Goal: Task Accomplishment & Management: Manage account settings

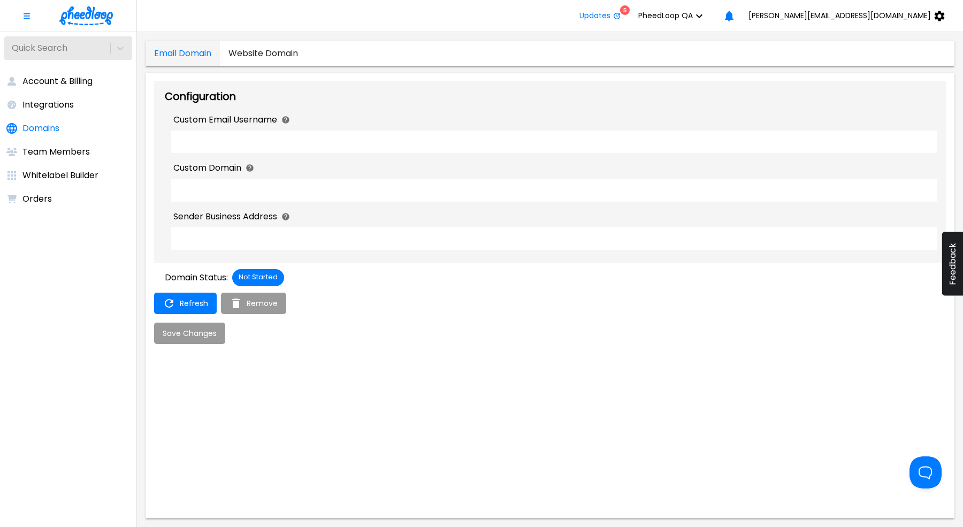
click at [719, 22] on button "PheedLoop QA" at bounding box center [674, 15] width 89 height 21
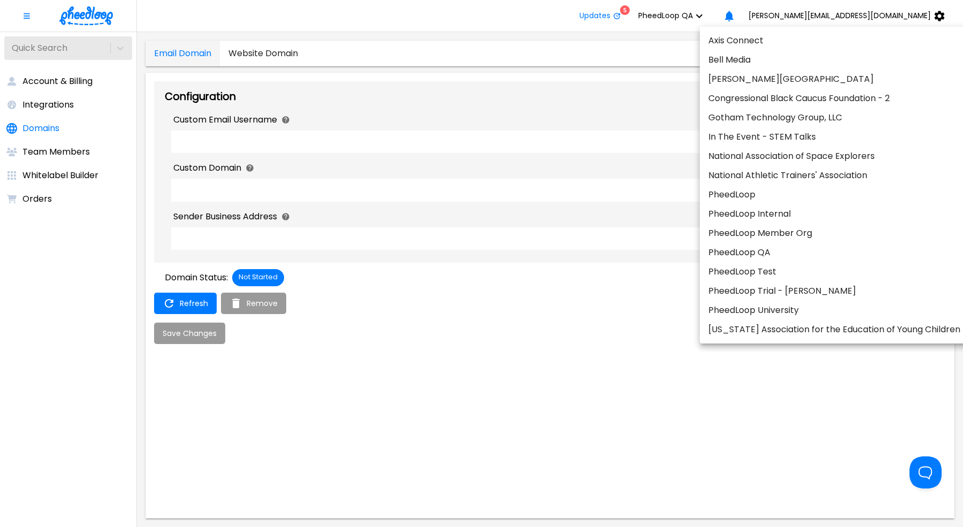
click at [769, 257] on li "PheedLoop QA" at bounding box center [834, 252] width 269 height 19
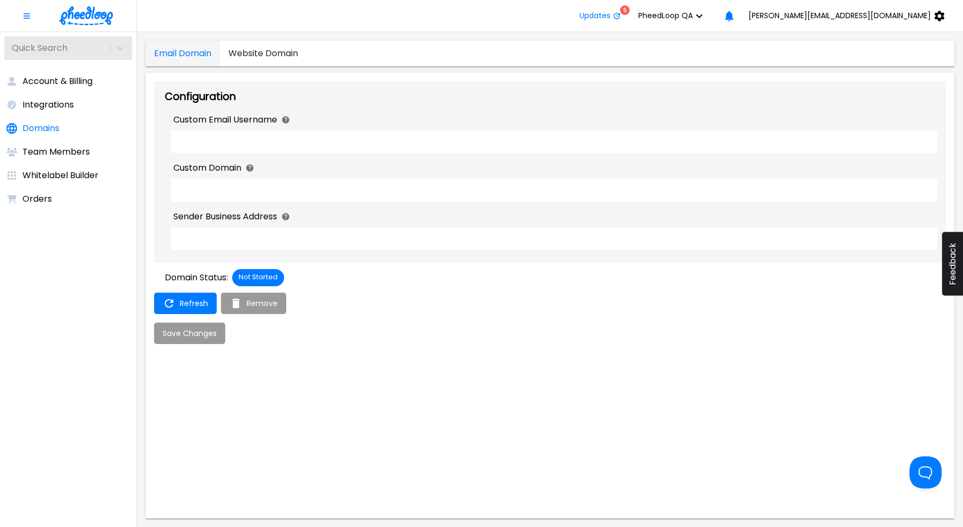
click at [693, 16] on span "PheedLoop QA" at bounding box center [666, 15] width 55 height 9
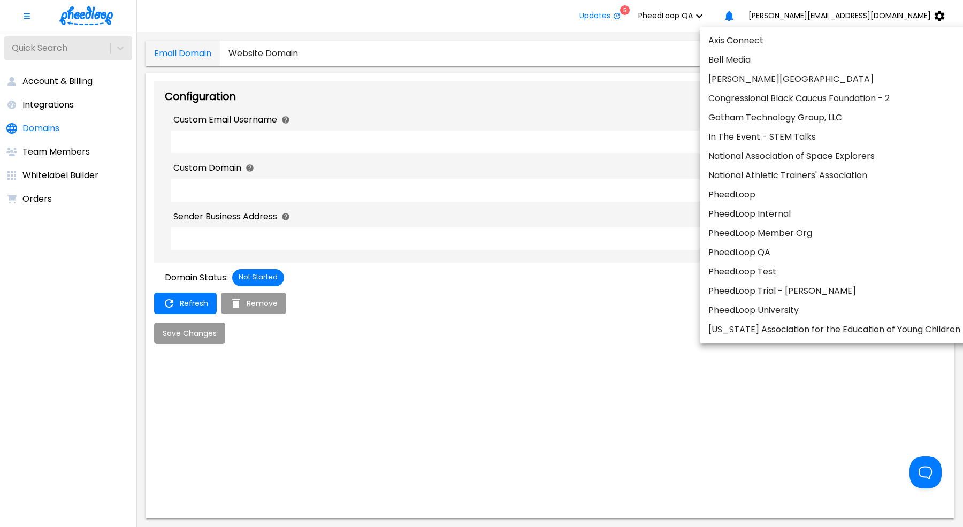
click at [804, 273] on li "PheedLoop Test" at bounding box center [834, 271] width 269 height 19
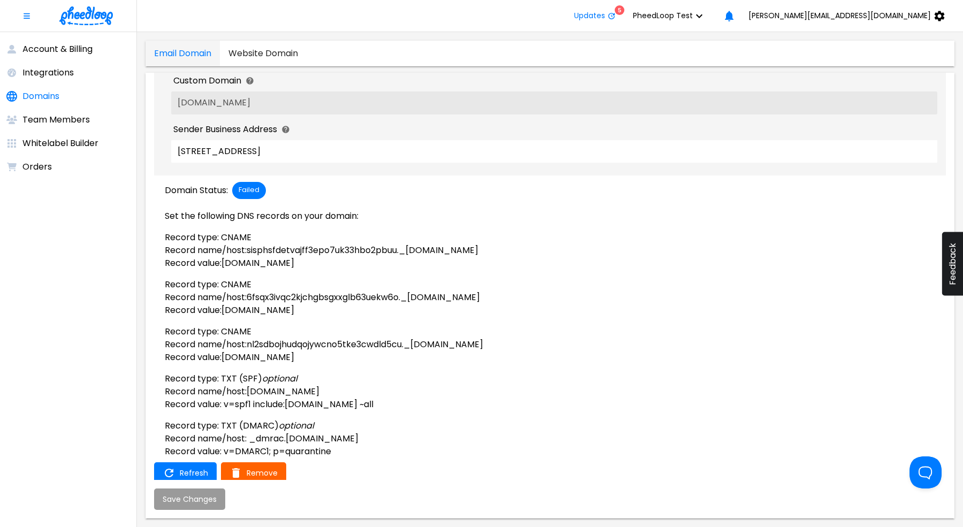
scroll to position [91, 0]
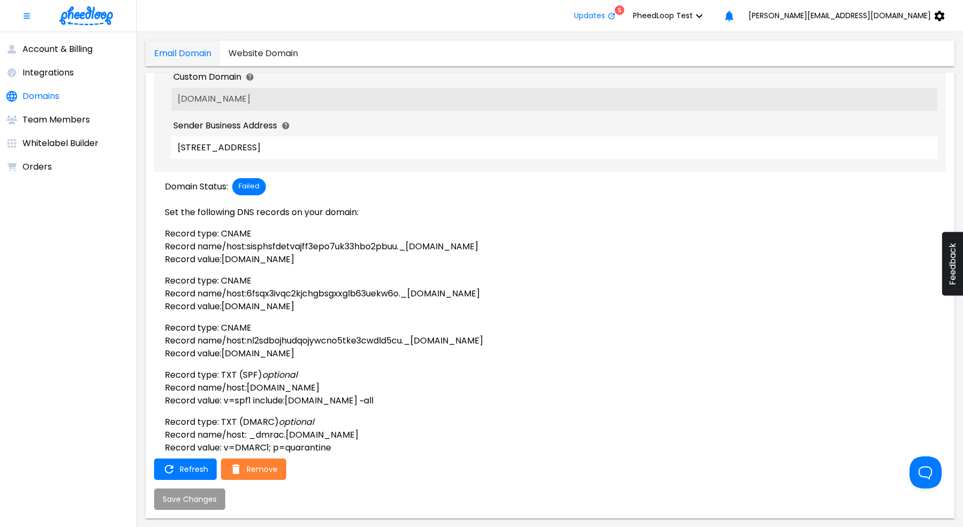
click at [257, 480] on body "Updates 5 PheedLoop Test [PERSON_NAME][EMAIL_ADDRESS][DOMAIN_NAME] Account & Bi…" at bounding box center [481, 263] width 963 height 527
click at [260, 473] on span "Remove" at bounding box center [262, 469] width 31 height 9
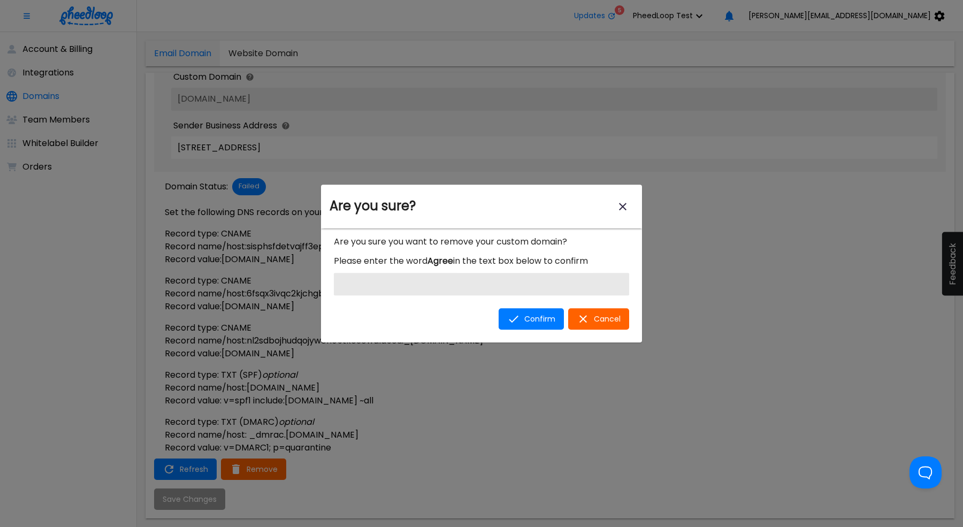
click at [424, 287] on input "Are you sure? modal" at bounding box center [481, 284] width 295 height 22
type input "Agree"
click at [553, 308] on button "Confirm" at bounding box center [531, 318] width 65 height 21
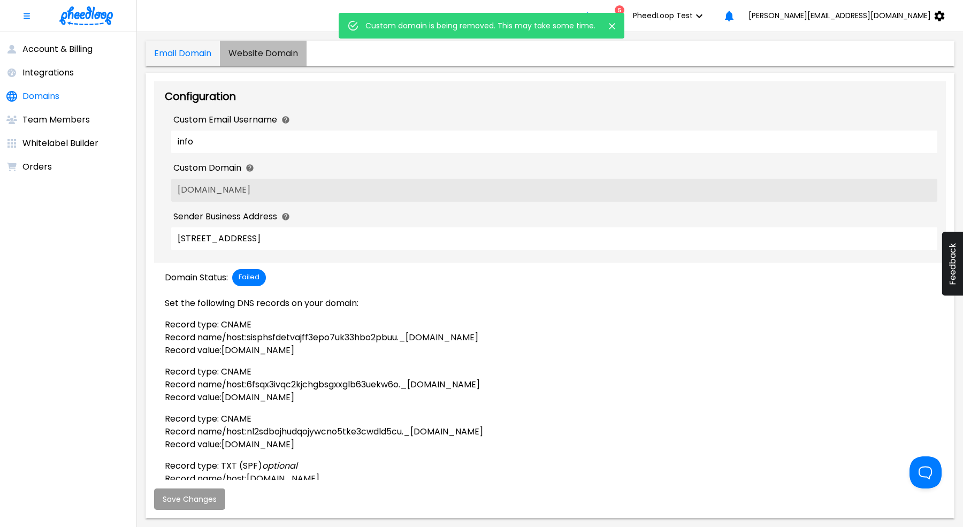
click at [288, 53] on Domain "Website Domain" at bounding box center [263, 54] width 87 height 26
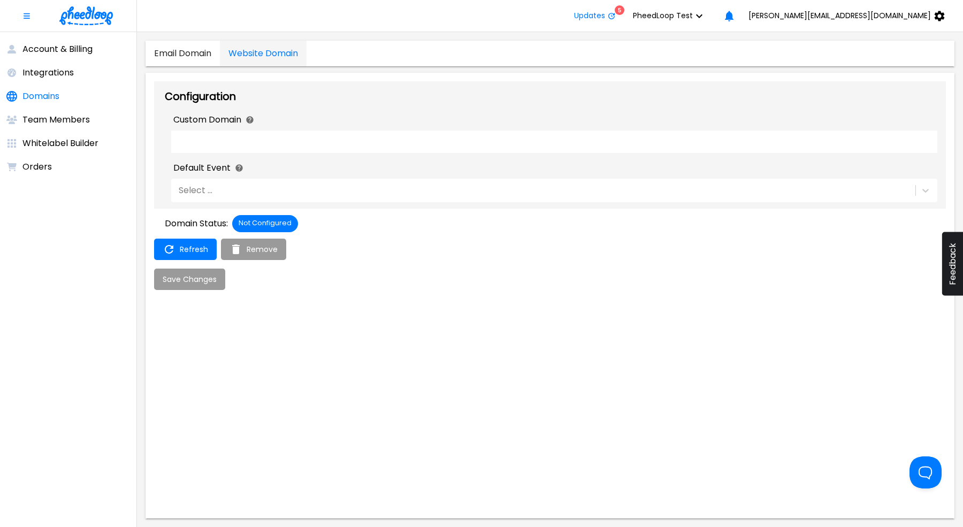
click at [180, 57] on Domain "Email Domain" at bounding box center [183, 54] width 74 height 26
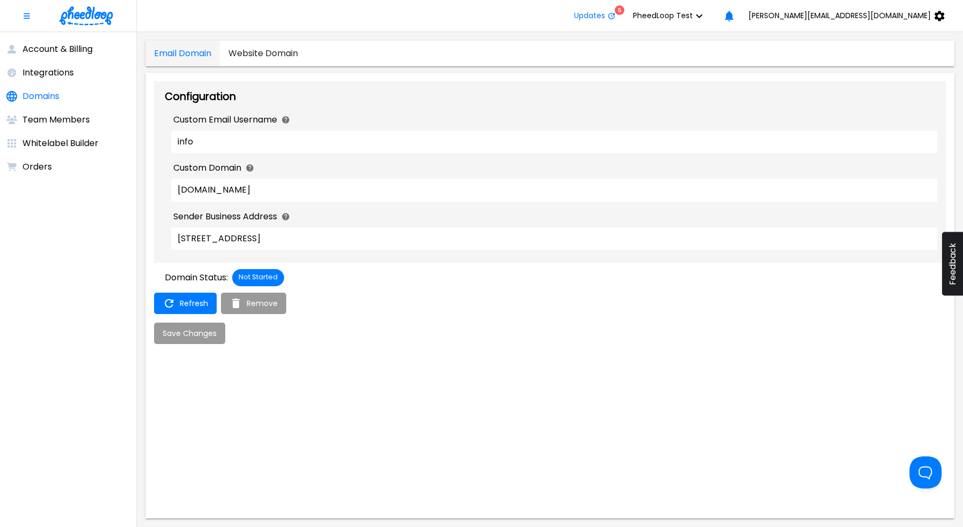
click at [288, 187] on input "[DOMAIN_NAME]" at bounding box center [554, 190] width 766 height 22
click at [358, 196] on input "[DOMAIN_NAME]" at bounding box center [554, 190] width 766 height 22
click at [220, 134] on input "info" at bounding box center [554, 142] width 766 height 22
click at [220, 135] on input "info" at bounding box center [554, 142] width 766 height 22
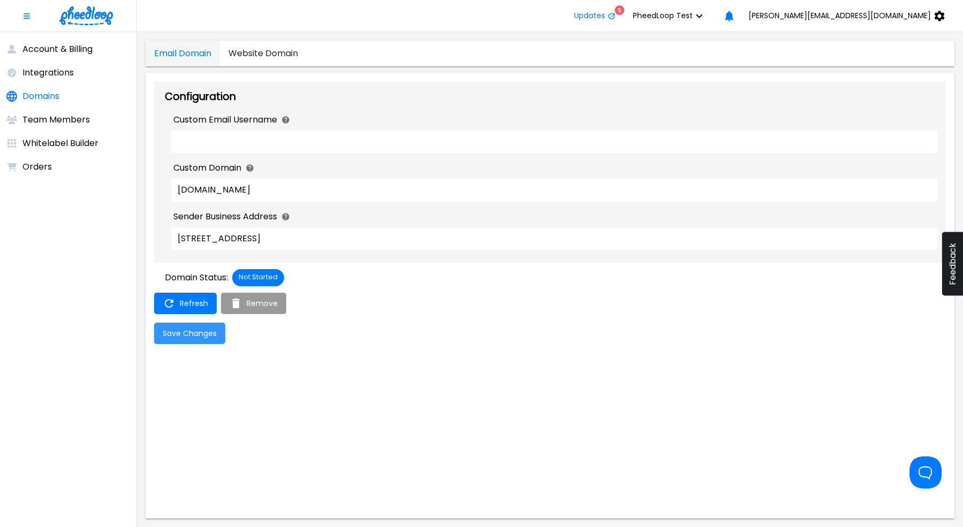
click at [213, 329] on span "Save Changes" at bounding box center [190, 333] width 54 height 9
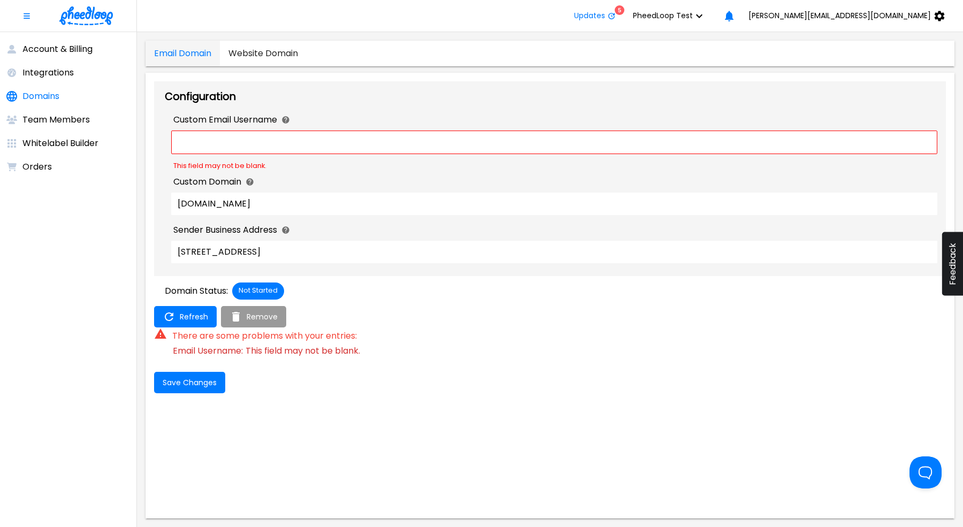
click at [284, 144] on input "Custom Email Username" at bounding box center [554, 142] width 765 height 22
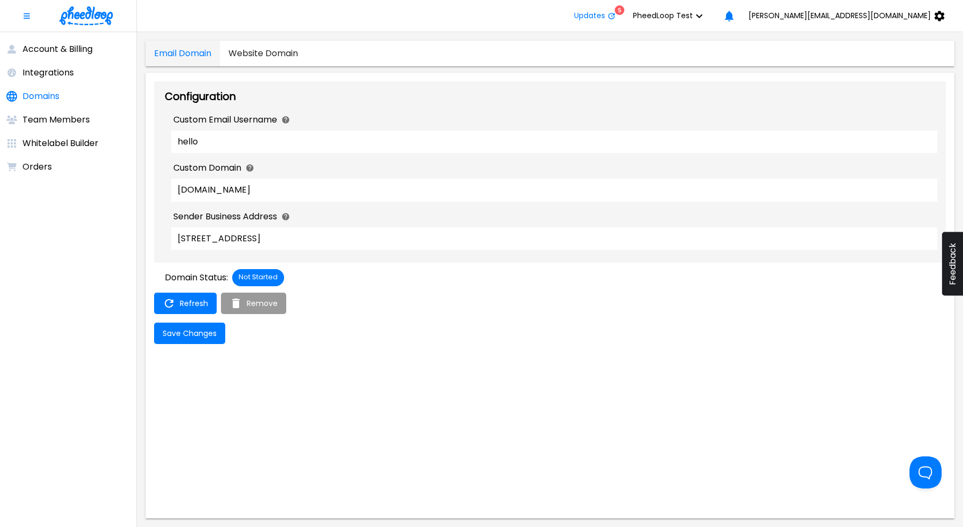
type input "hello"
click at [154, 323] on button "Save Changes" at bounding box center [189, 333] width 71 height 21
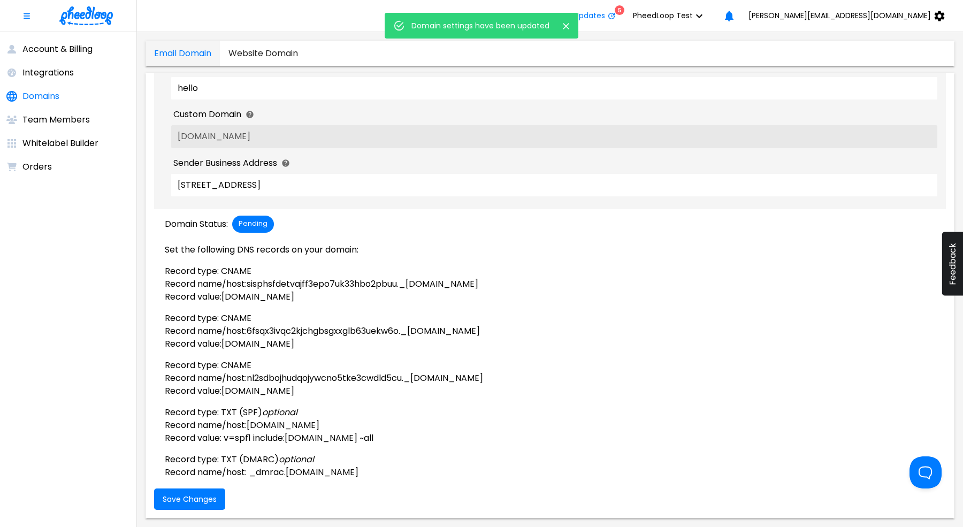
scroll to position [91, 0]
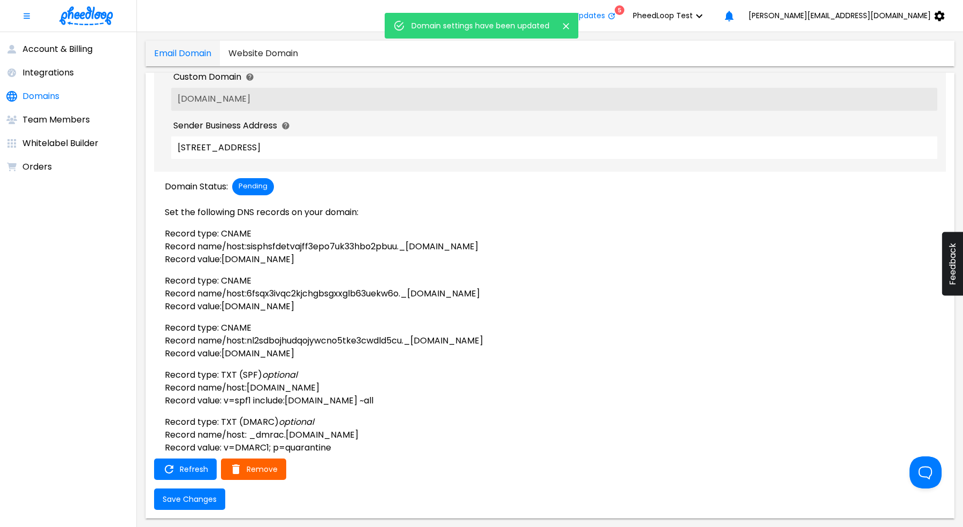
drag, startPoint x: 510, startPoint y: 248, endPoint x: 249, endPoint y: 249, distance: 261.2
click at [249, 249] on p "Record name/host: sisphsfdetvajff3epo7uk33hbo2pbuu._[DOMAIN_NAME]" at bounding box center [555, 246] width 781 height 13
copy p "sisphsfdetvajff3epo7uk33hbo2pbuu._[DOMAIN_NAME]"
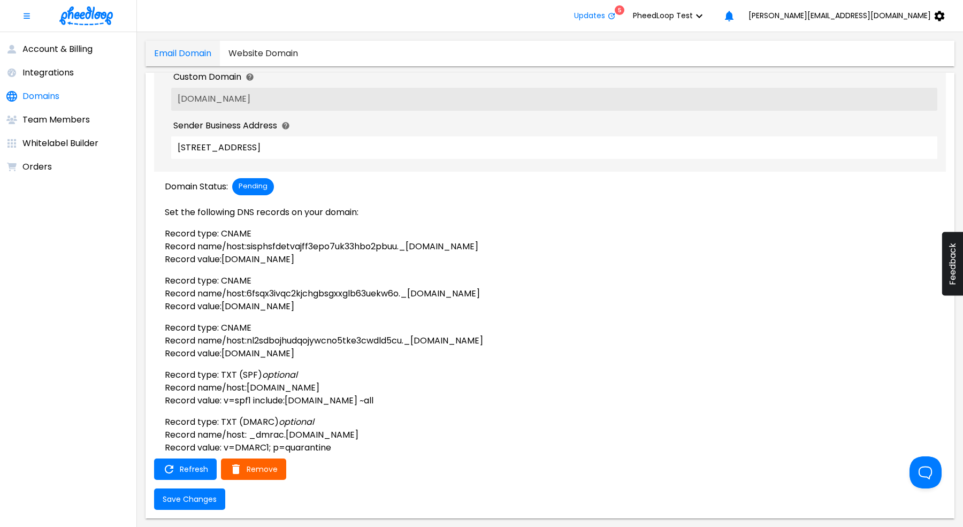
copy p "sisphsfdetvajff3epo7uk33hbo2pbuu._[DOMAIN_NAME]"
drag, startPoint x: 491, startPoint y: 260, endPoint x: 227, endPoint y: 263, distance: 263.9
click at [227, 263] on p "Record value: [DOMAIN_NAME]" at bounding box center [555, 259] width 781 height 13
copy p "[DOMAIN_NAME]"
drag, startPoint x: 556, startPoint y: 292, endPoint x: 249, endPoint y: 293, distance: 306.7
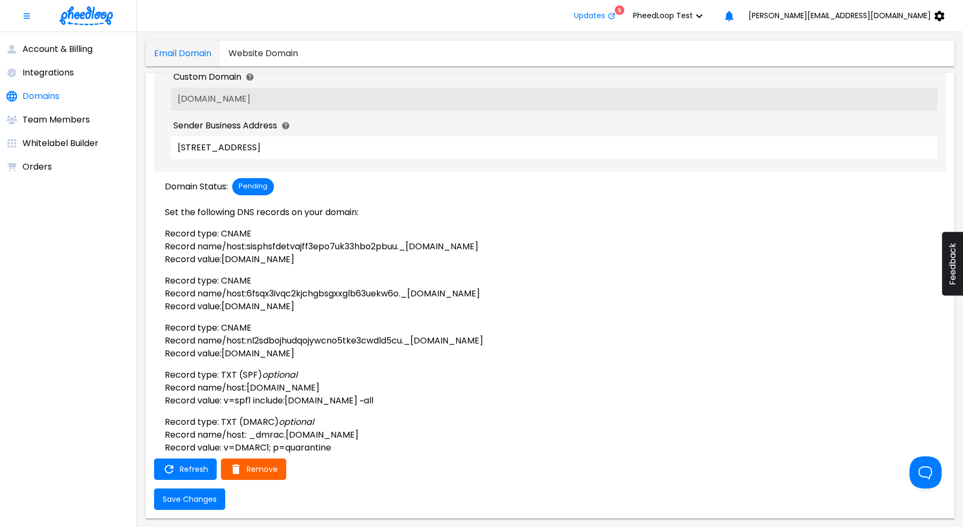
click at [249, 293] on p "Record name/host: 6fsqx3ivqc2kjchgbsgxxglb63uekw6o._[DOMAIN_NAME]" at bounding box center [555, 293] width 781 height 13
copy p "6fsqx3ivqc2kjchgbsgxxglb63uekw6o._[DOMAIN_NAME]"
drag, startPoint x: 472, startPoint y: 307, endPoint x: 227, endPoint y: 309, distance: 244.1
click at [227, 309] on p "Record value: [DOMAIN_NAME]" at bounding box center [555, 306] width 781 height 13
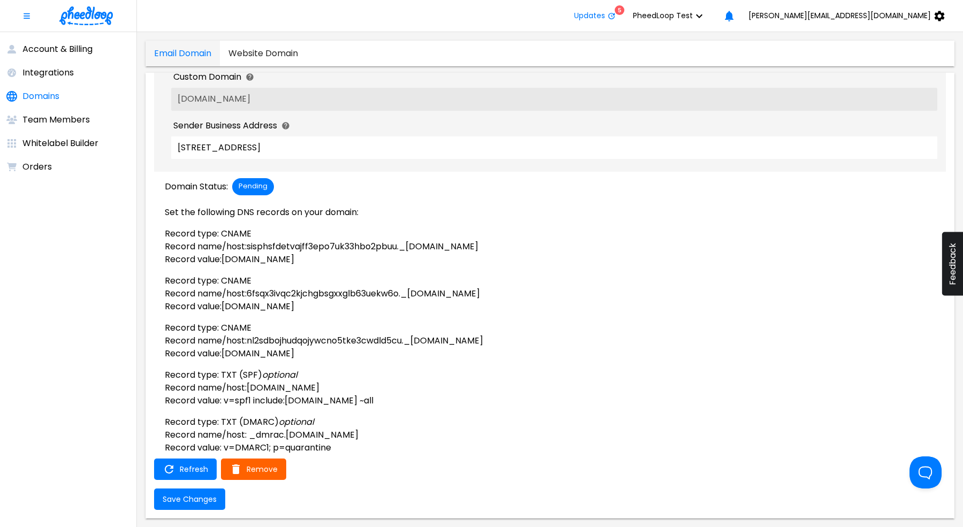
copy p "[DOMAIN_NAME]"
copy p "nl2sdbojhudqojywcno5tke3cwdld5cu._[DOMAIN_NAME]"
drag, startPoint x: 252, startPoint y: 343, endPoint x: 576, endPoint y: 343, distance: 323.8
click at [577, 343] on p "Record name/host: nl2sdbojhudqojywcno5tke3cwdld5cu._[DOMAIN_NAME]" at bounding box center [555, 341] width 781 height 13
drag, startPoint x: 511, startPoint y: 358, endPoint x: 225, endPoint y: 355, distance: 285.8
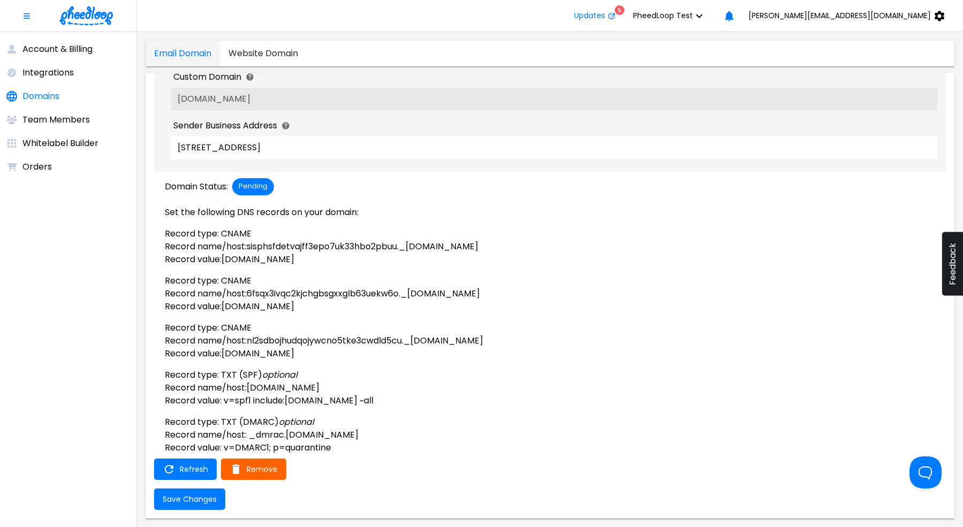
click at [225, 355] on p "Record value: [DOMAIN_NAME]" at bounding box center [555, 353] width 781 height 13
copy p "[DOMAIN_NAME]"
drag, startPoint x: 470, startPoint y: 306, endPoint x: 228, endPoint y: 307, distance: 241.9
click at [228, 307] on p "Record value: [DOMAIN_NAME]" at bounding box center [555, 306] width 781 height 13
copy p "[DOMAIN_NAME]"
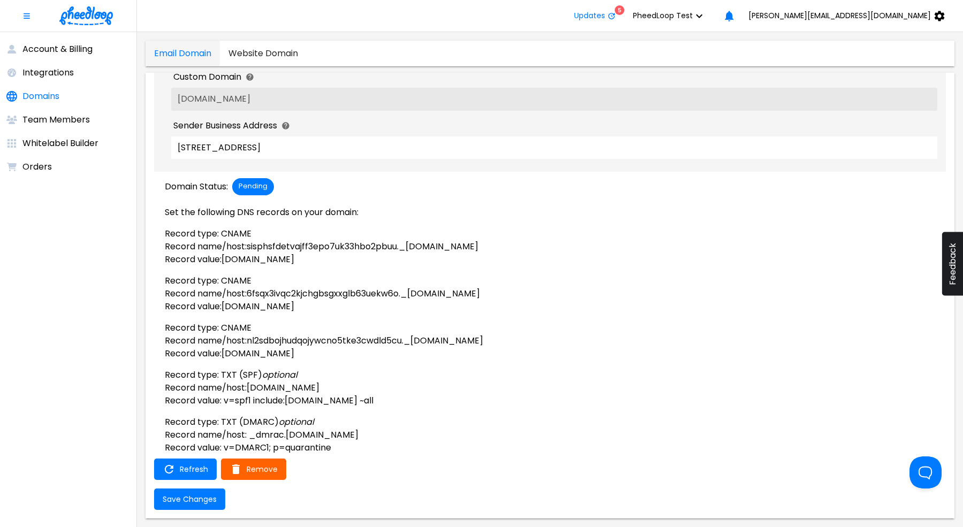
click at [226, 307] on p "Record value: [DOMAIN_NAME]" at bounding box center [555, 306] width 781 height 13
copy p "[DOMAIN_NAME]"
